Goal: Obtain resource: Obtain resource

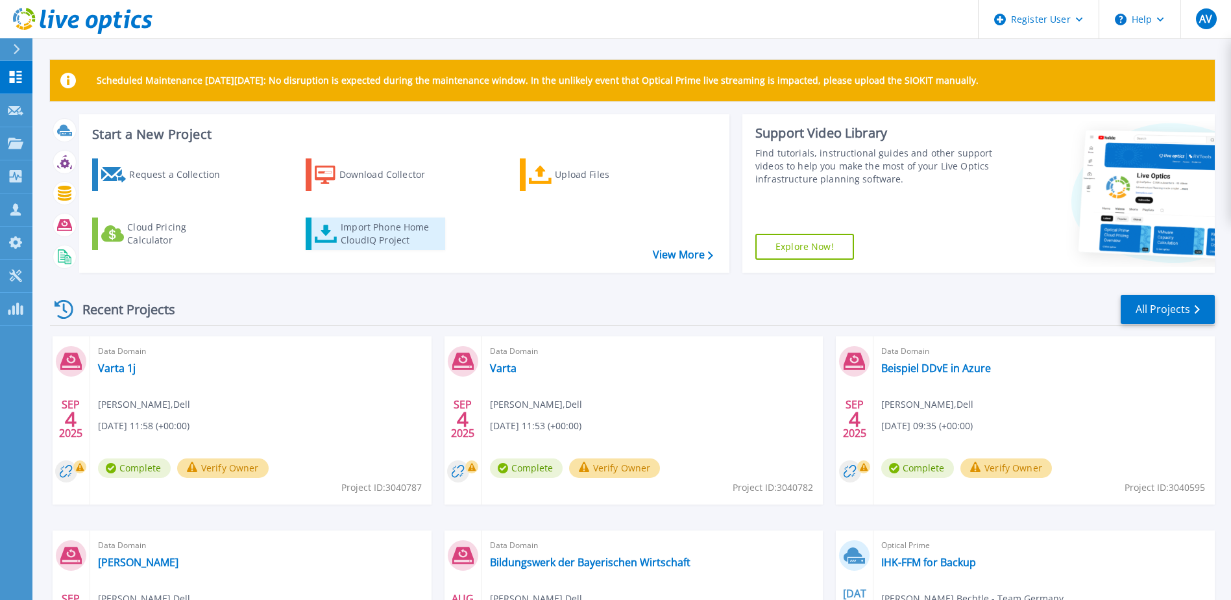
click at [357, 231] on div "Import Phone Home CloudIQ Project" at bounding box center [391, 234] width 101 height 26
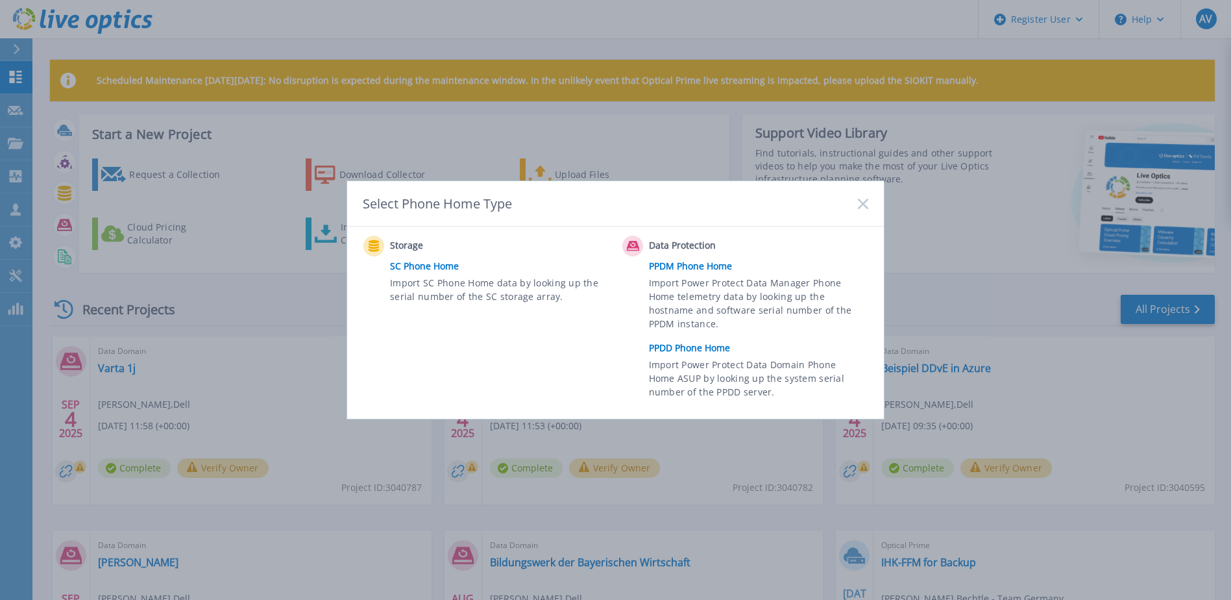
click at [699, 349] on link "PPDD Phone Home" at bounding box center [762, 347] width 226 height 19
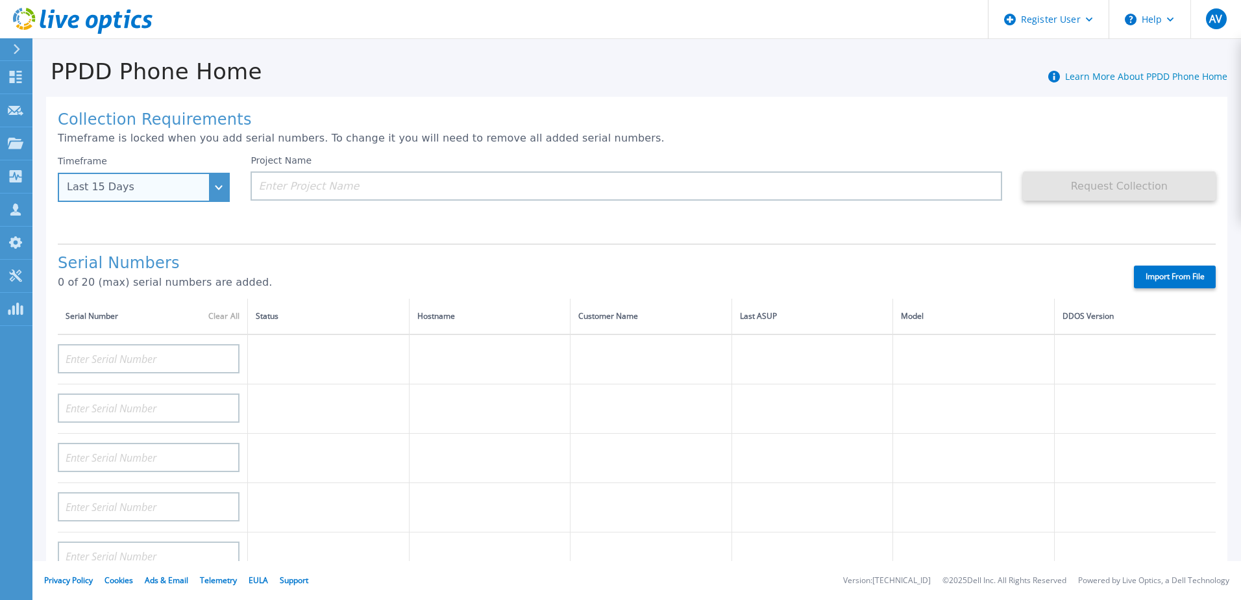
click at [219, 191] on div "Last 15 Days" at bounding box center [144, 187] width 172 height 29
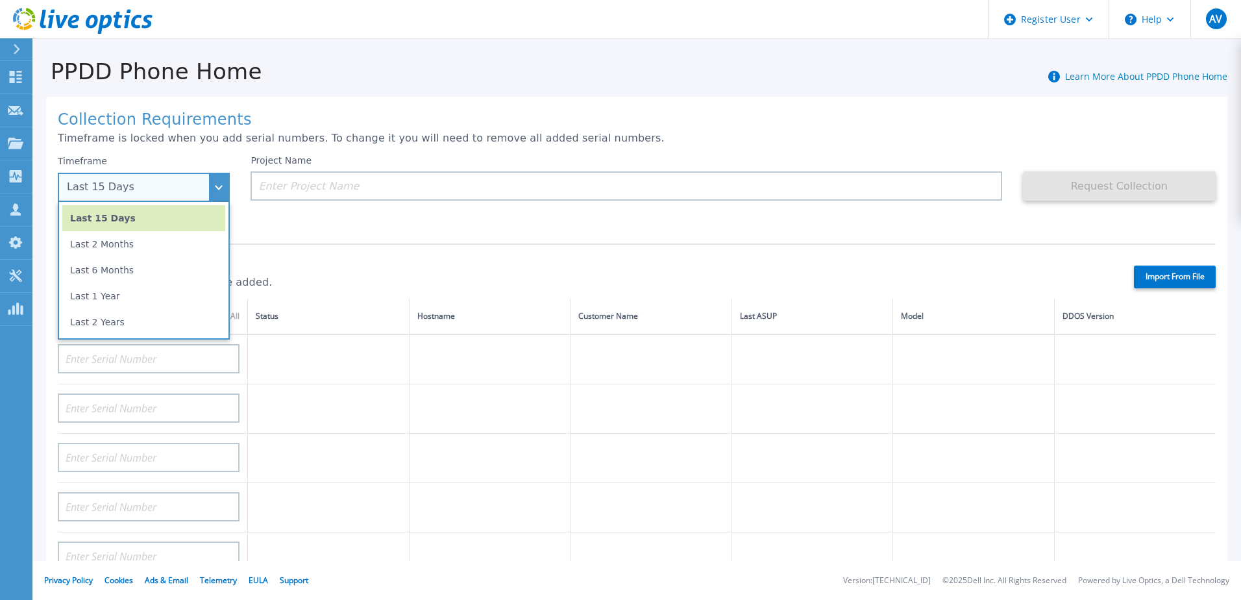
click at [227, 182] on div "Last 15 Days" at bounding box center [144, 187] width 172 height 29
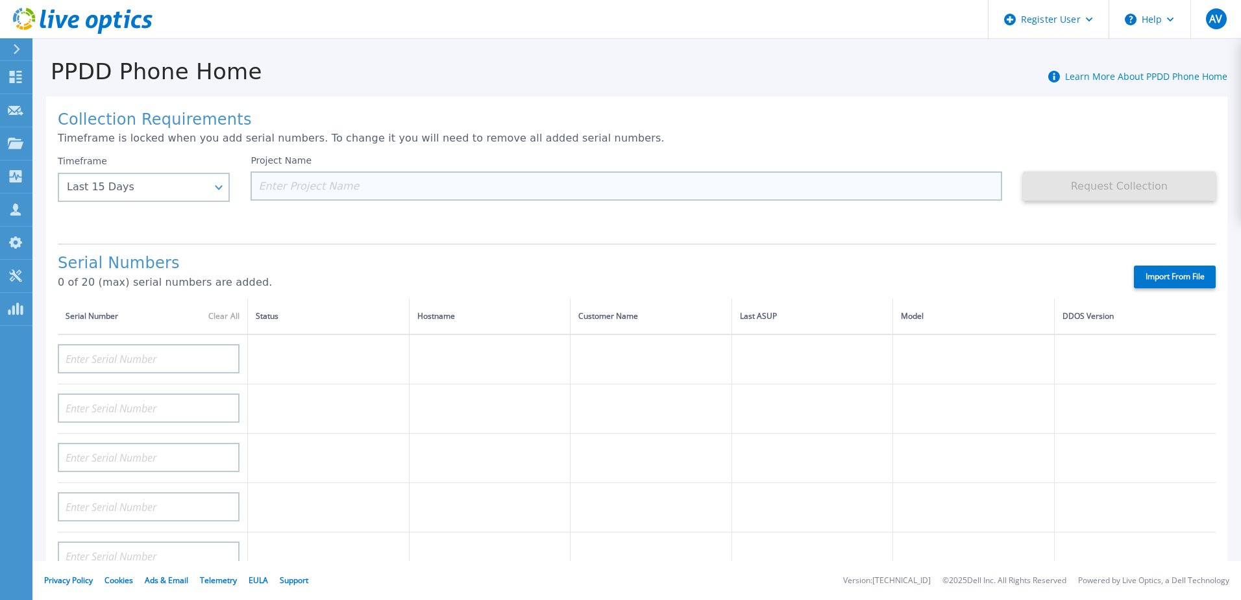
click at [356, 186] on input at bounding box center [626, 185] width 751 height 29
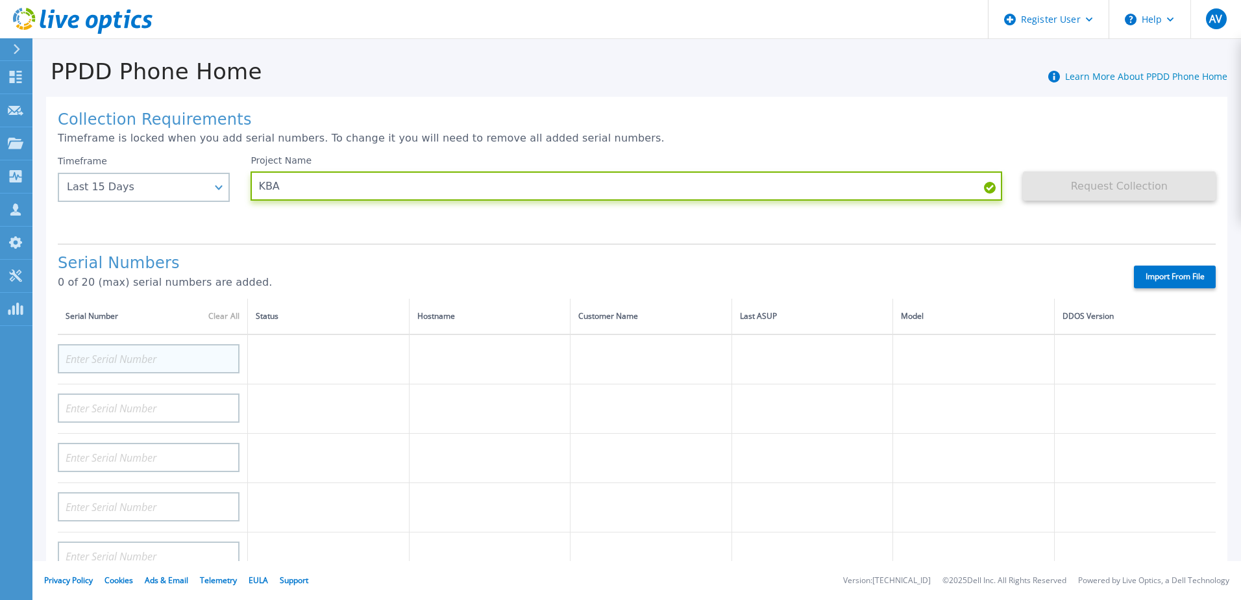
type input "KBA"
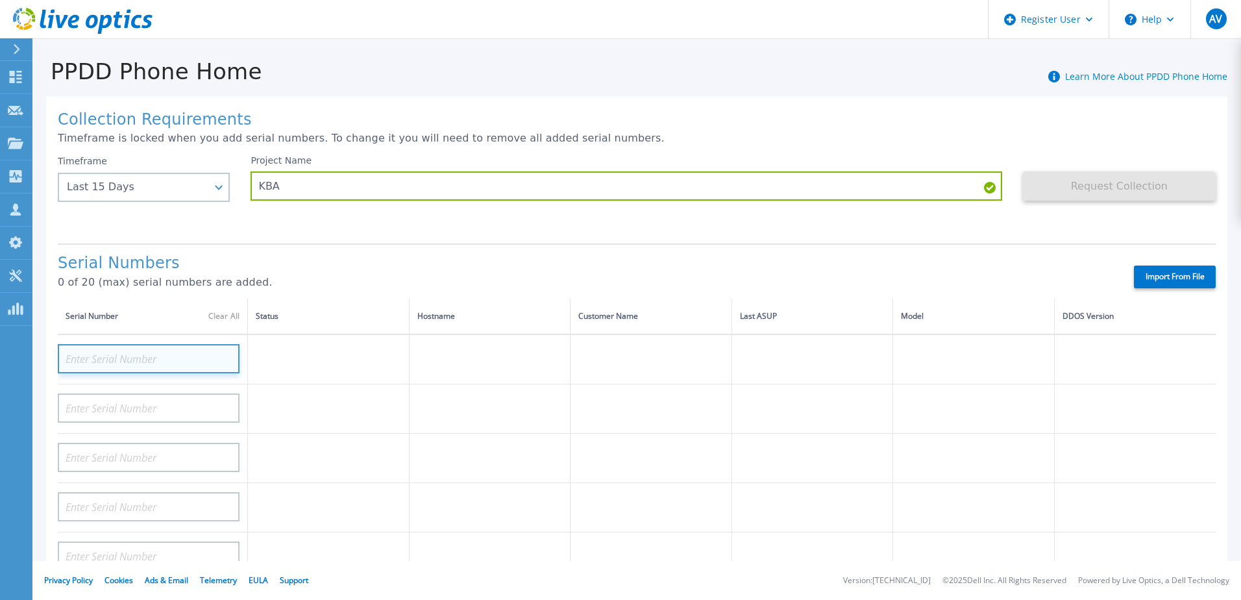
click at [138, 361] on input at bounding box center [149, 358] width 182 height 29
paste input "CKM01214706141"
type input "CKM01214706141"
click at [326, 410] on td at bounding box center [329, 408] width 162 height 49
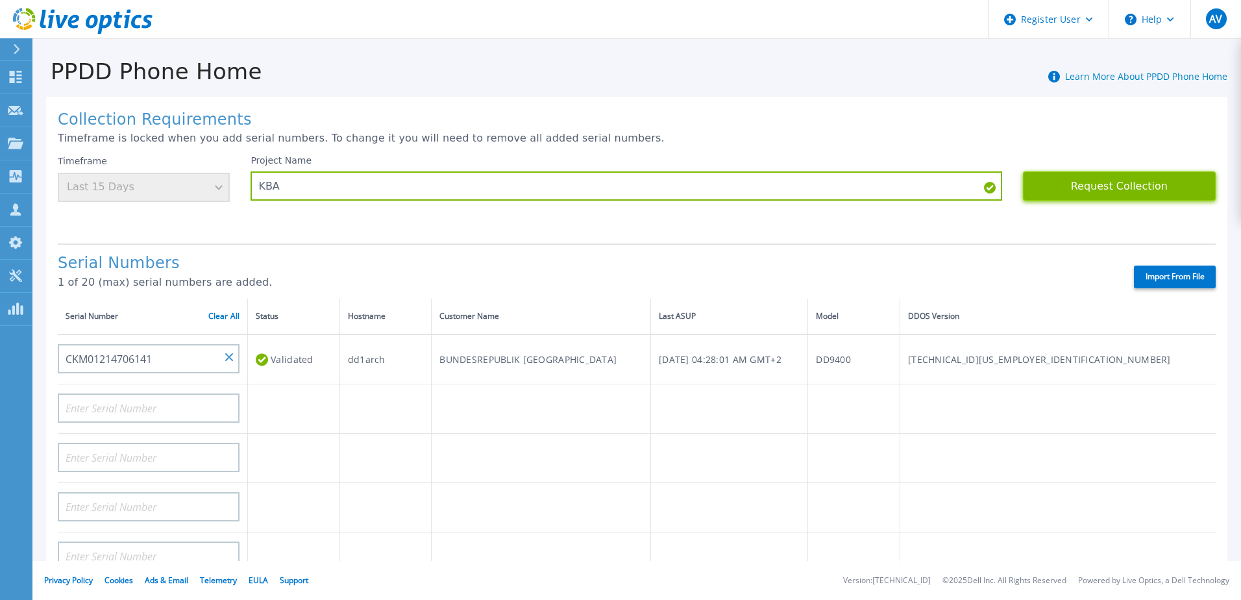
click at [1131, 183] on button "Request Collection" at bounding box center [1119, 185] width 193 height 29
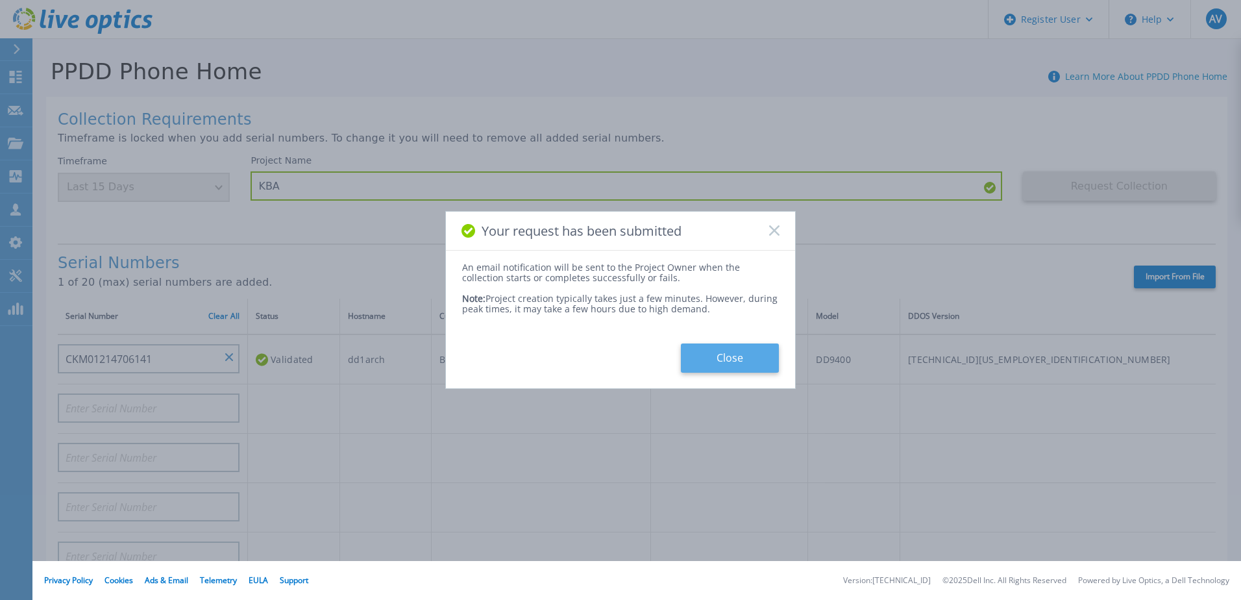
click at [724, 361] on button "Close" at bounding box center [730, 357] width 98 height 29
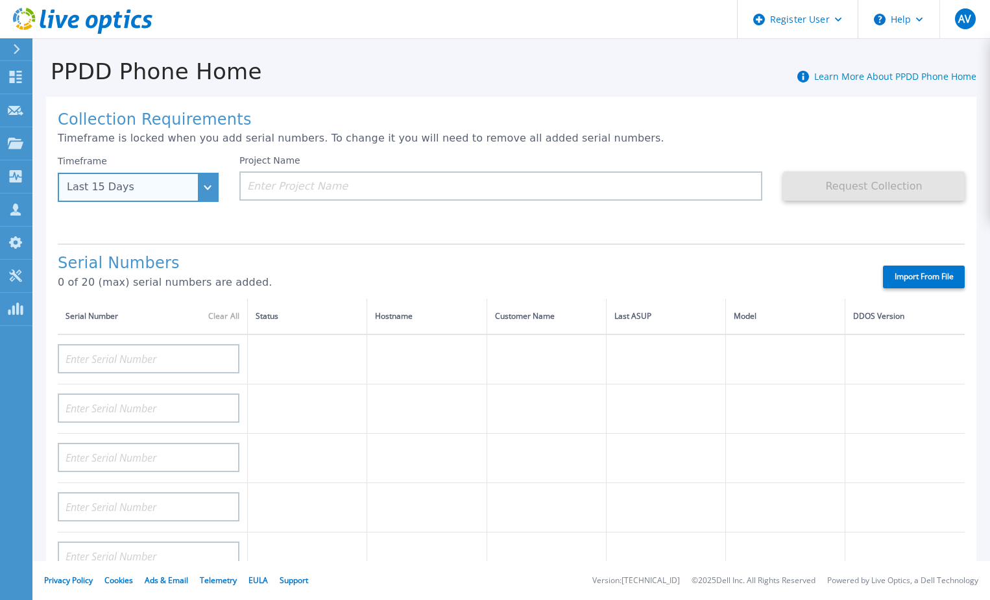
click at [195, 193] on div "Last 15 Days" at bounding box center [131, 187] width 129 height 12
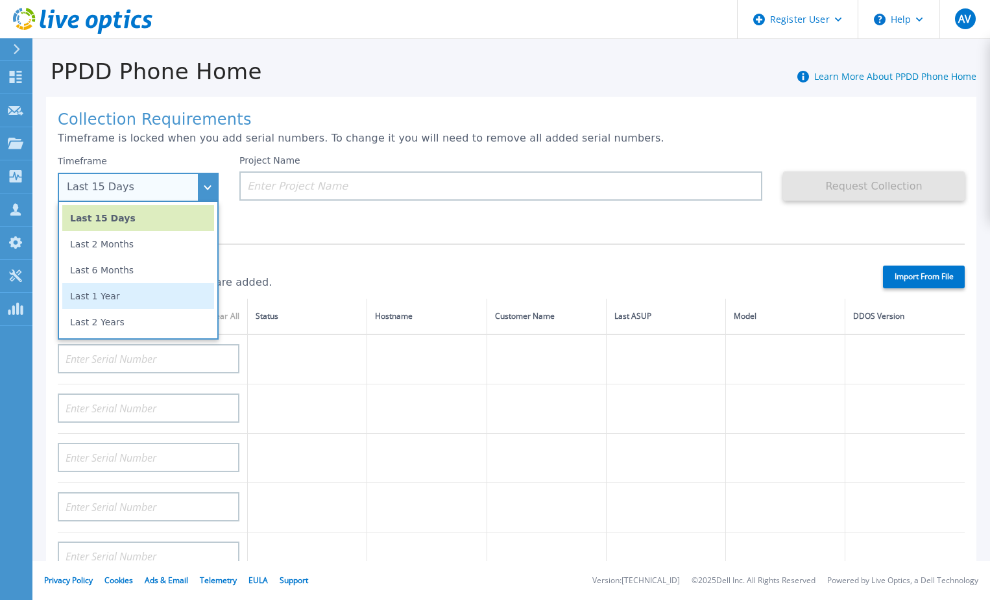
click at [135, 295] on li "Last 1 Year" at bounding box center [138, 296] width 152 height 26
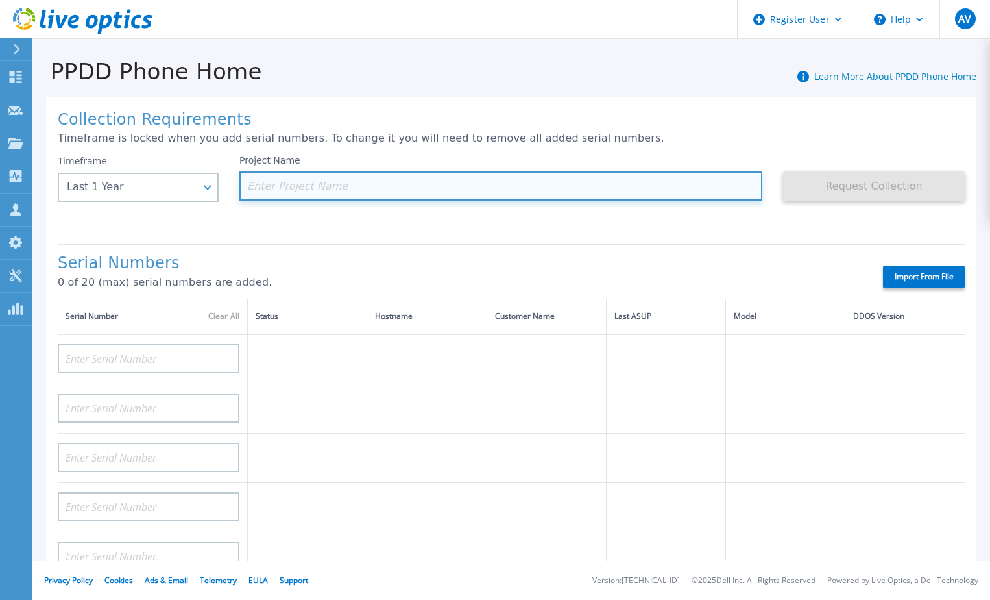
click at [361, 193] on input at bounding box center [500, 185] width 523 height 29
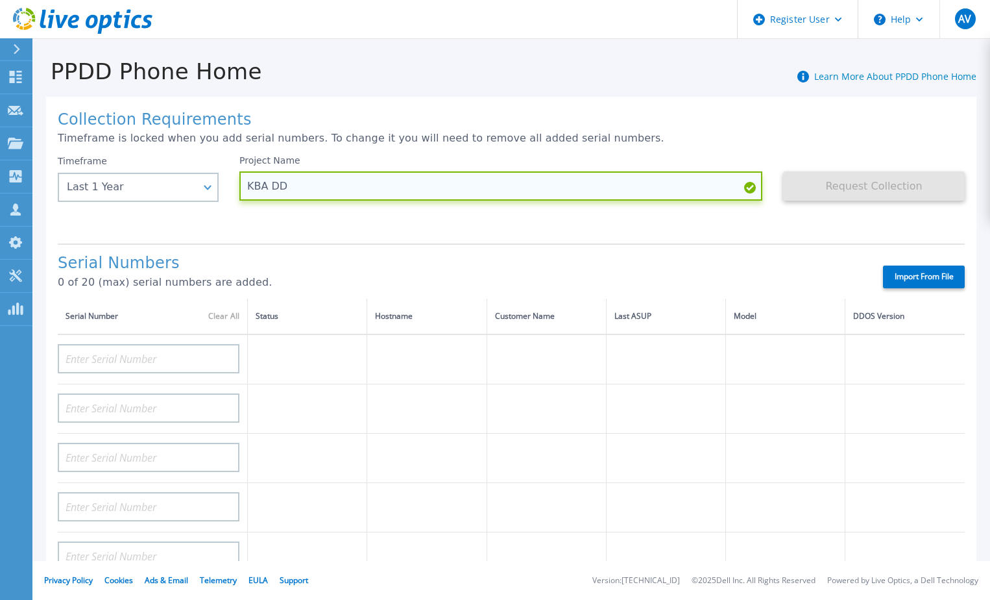
paste input "CKM01214706141"
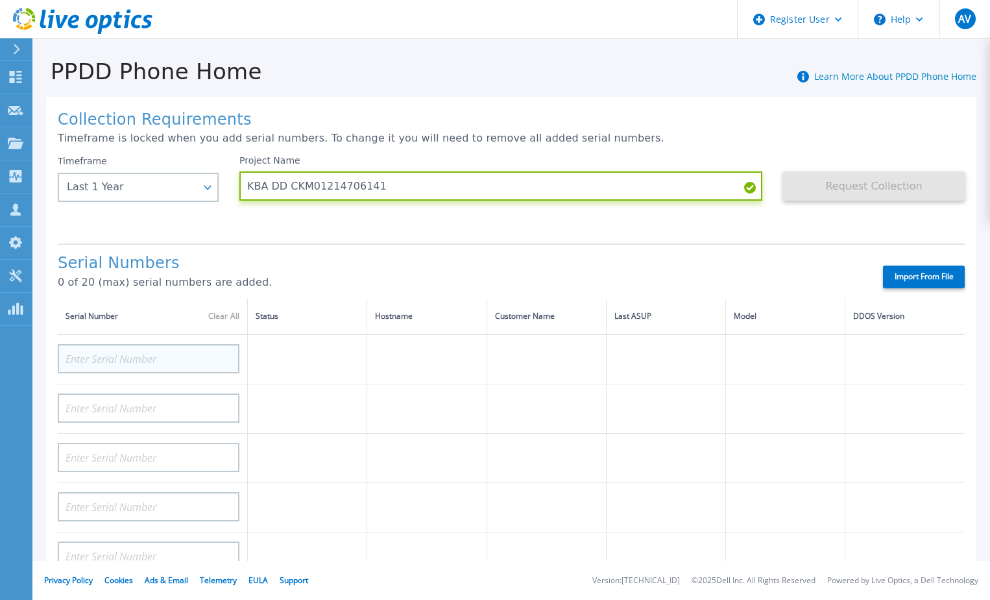
type input "KBA DD CKM01214706141"
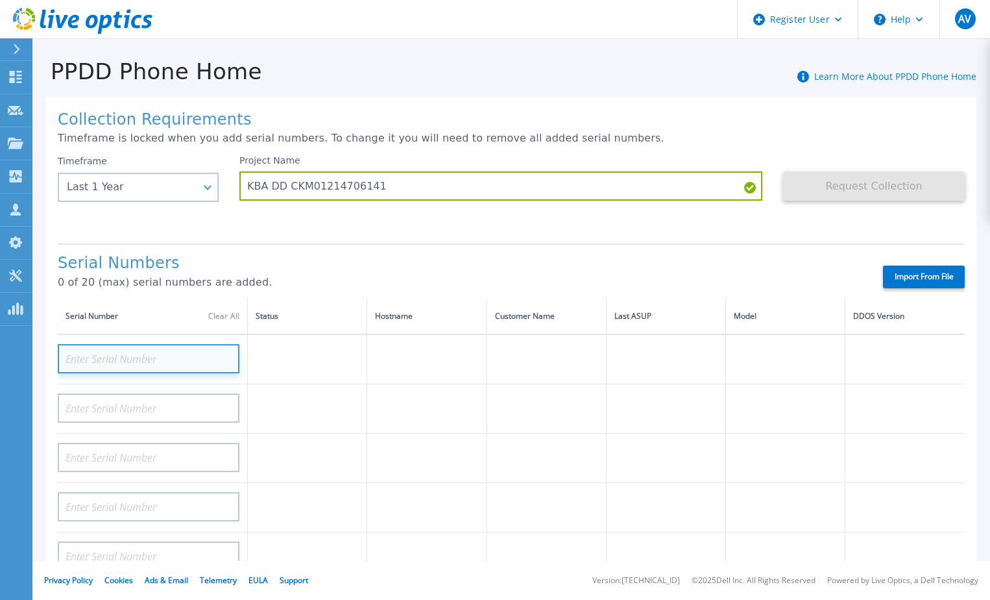
click at [158, 353] on input at bounding box center [149, 358] width 182 height 29
paste input "CKM01214706141"
type input "CKM01214706141"
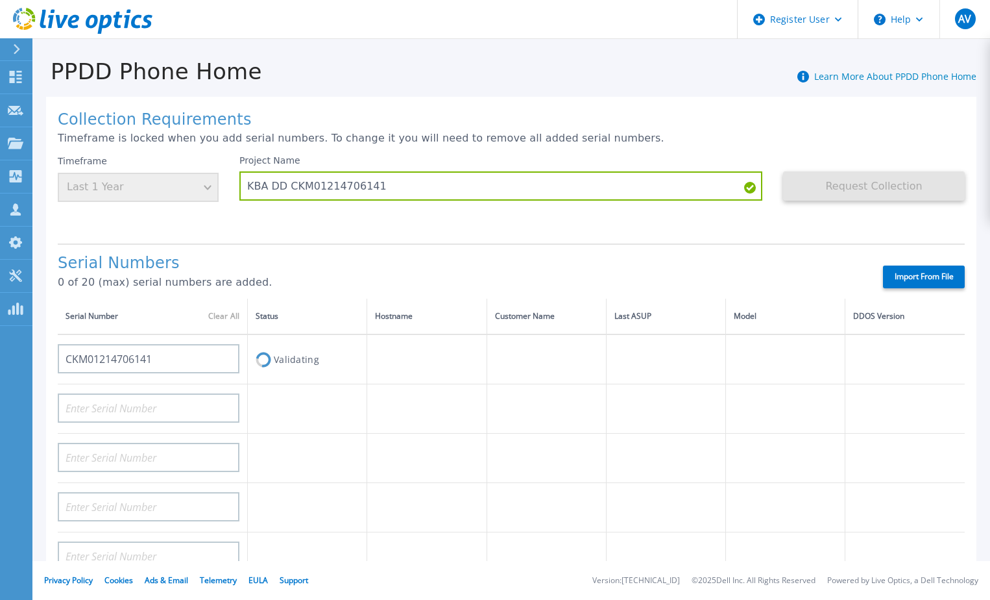
click at [288, 364] on td "Validating" at bounding box center [307, 359] width 119 height 50
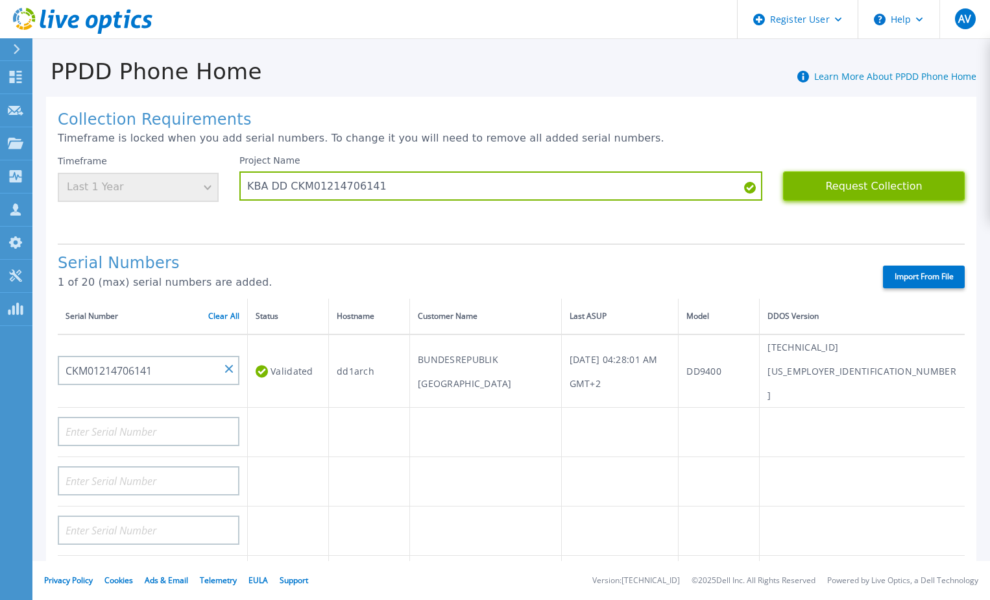
click at [869, 194] on button "Request Collection" at bounding box center [874, 185] width 182 height 29
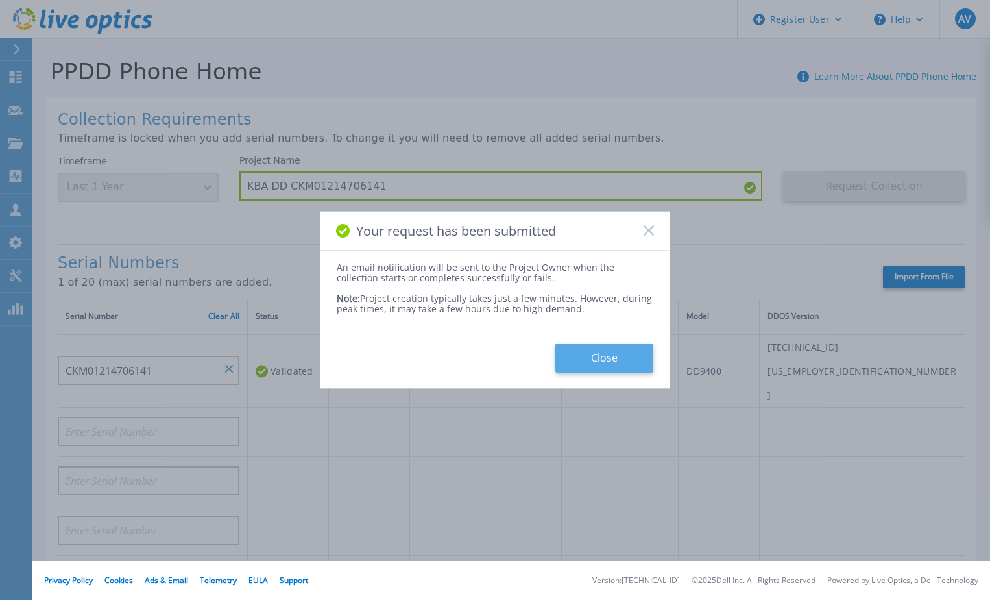
click at [589, 354] on button "Close" at bounding box center [605, 357] width 98 height 29
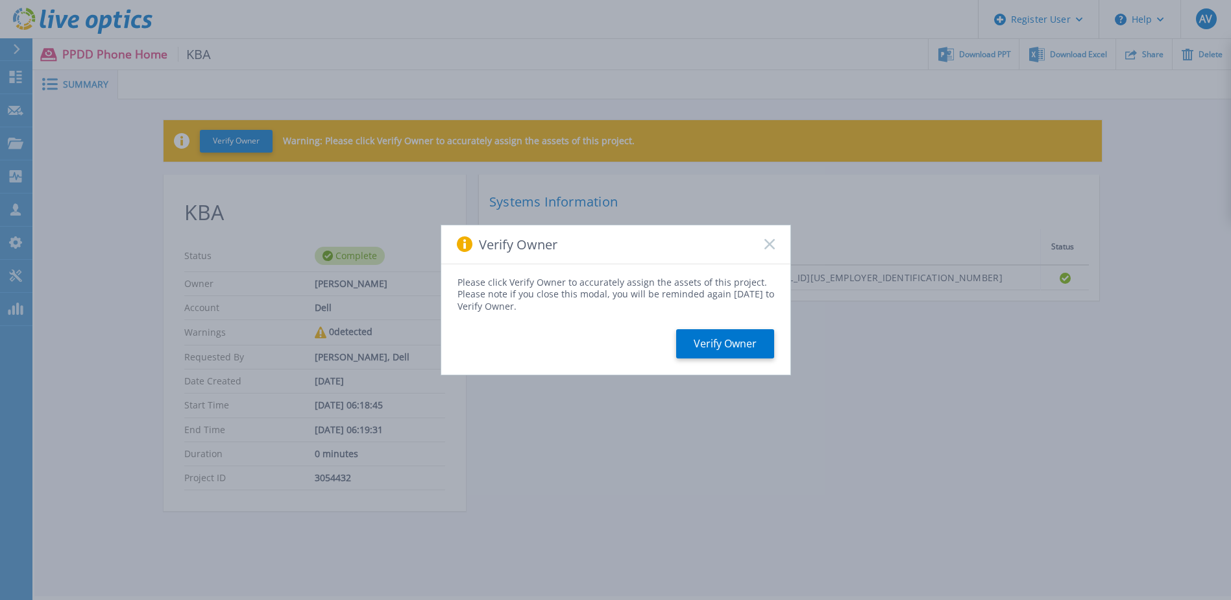
click at [768, 243] on rect at bounding box center [769, 244] width 11 height 11
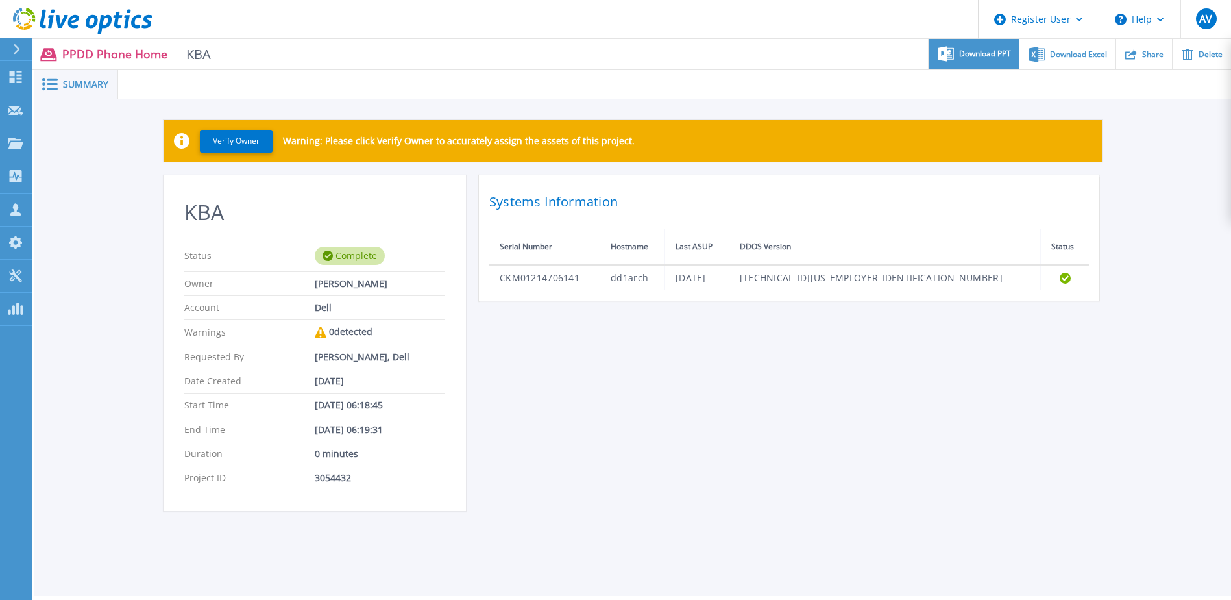
click at [986, 51] on span "Download PPT" at bounding box center [985, 54] width 52 height 8
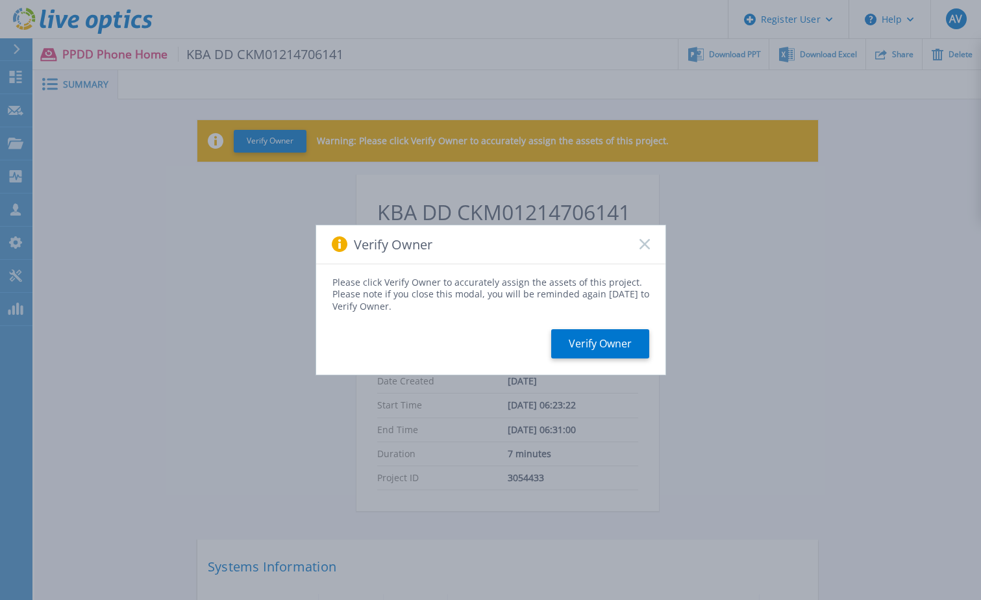
click at [643, 243] on rect at bounding box center [644, 244] width 11 height 11
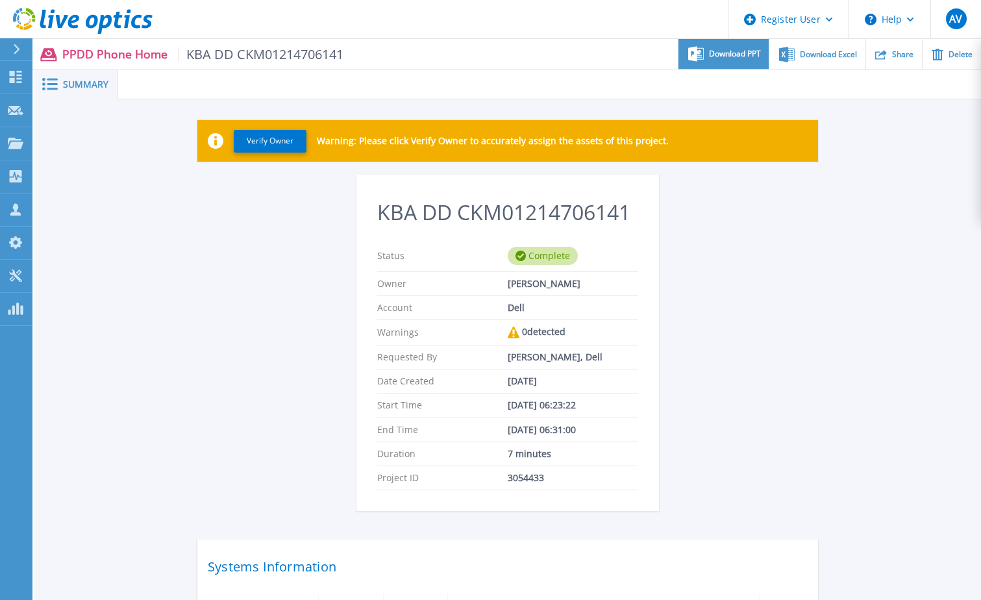
click at [725, 53] on span "Download PPT" at bounding box center [735, 54] width 52 height 8
click at [504, 206] on h2 "KBA DD CKM01214706141" at bounding box center [507, 213] width 261 height 24
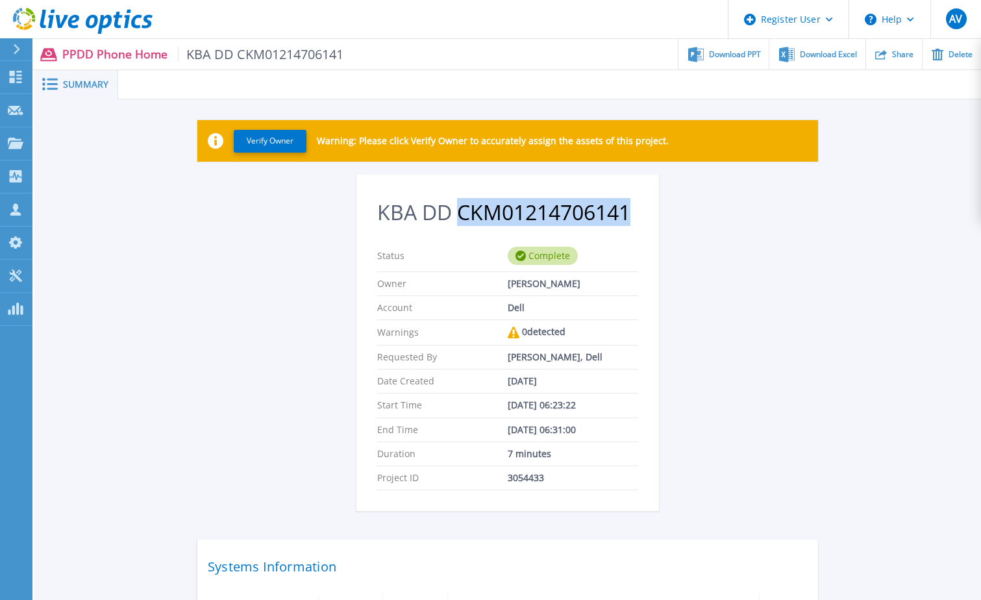
click at [504, 206] on h2 "KBA DD CKM01214706141" at bounding box center [507, 213] width 261 height 24
copy h2 "CKM01214706141"
